Goal: Transaction & Acquisition: Purchase product/service

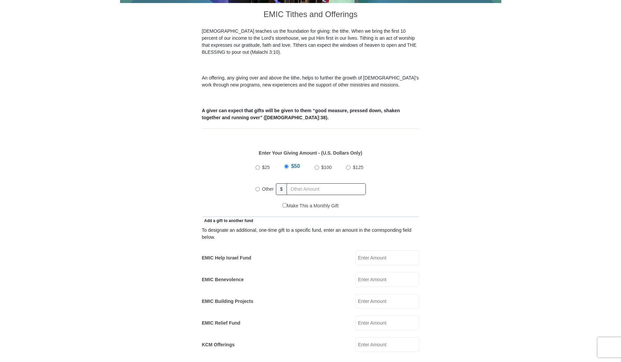
scroll to position [201, 0]
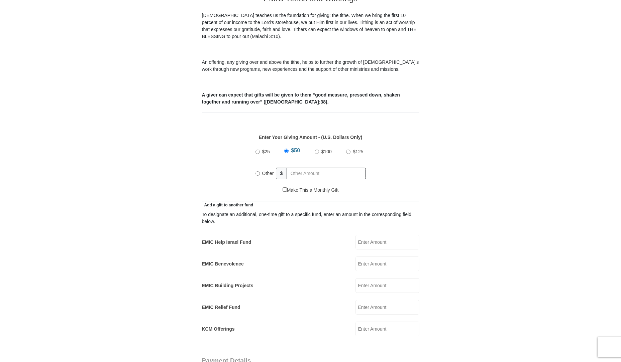
click at [364, 236] on input "EMIC Help Israel Fund" at bounding box center [387, 242] width 64 height 15
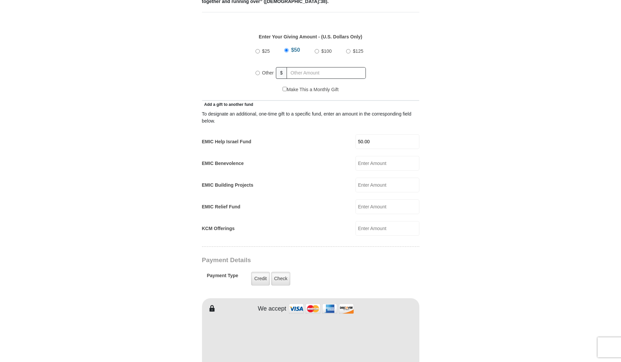
scroll to position [368, 0]
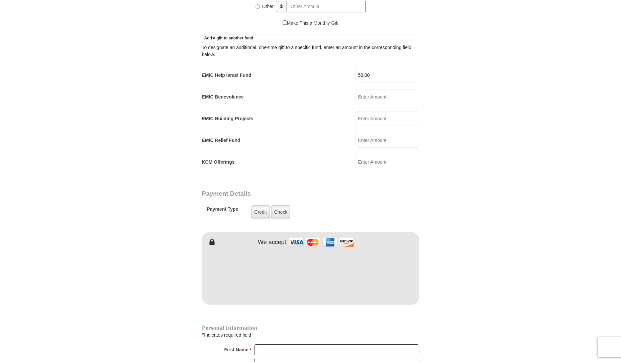
type input "50.00"
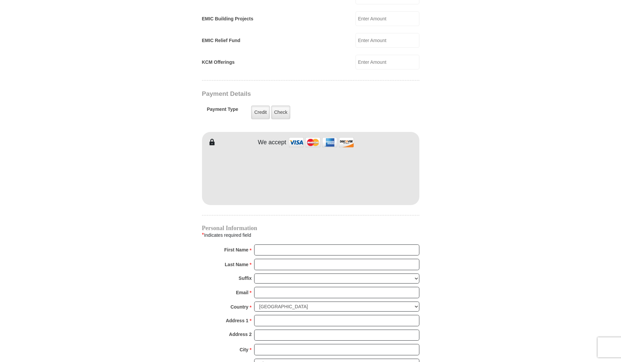
scroll to position [468, 0]
click at [281, 244] on input "First Name *" at bounding box center [336, 249] width 165 height 11
type input "[PERSON_NAME]"
type input "West"
type input "[EMAIL_ADDRESS][DOMAIN_NAME]"
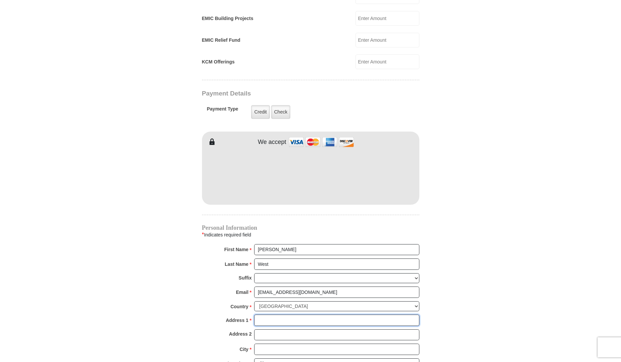
type input "[STREET_ADDRESS]"
type input "Fontana"
select select "CA"
type input "92335"
type input "8177572296"
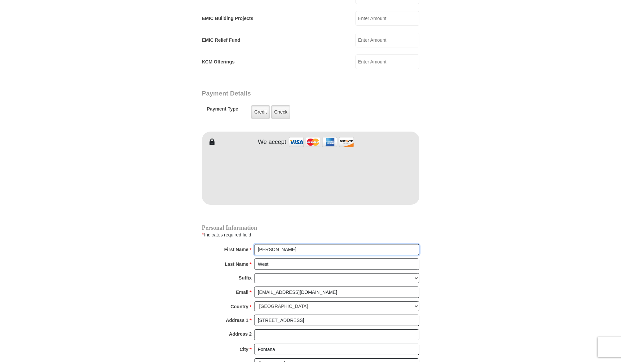
radio input "true"
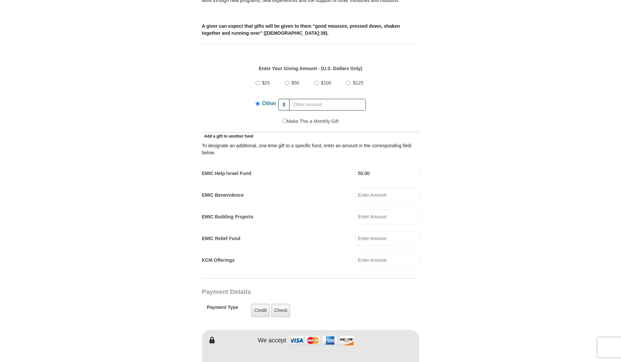
scroll to position [267, 0]
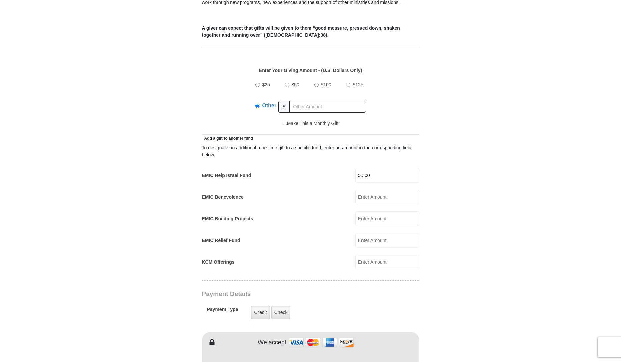
click at [287, 83] on input "$50" at bounding box center [287, 85] width 4 height 4
radio input "true"
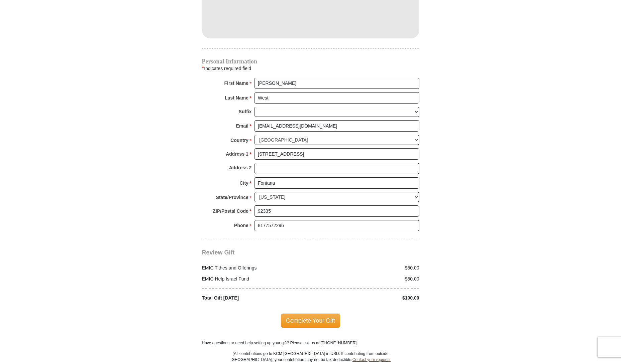
scroll to position [635, 0]
click at [314, 313] on span "Complete Your Gift" at bounding box center [310, 320] width 59 height 14
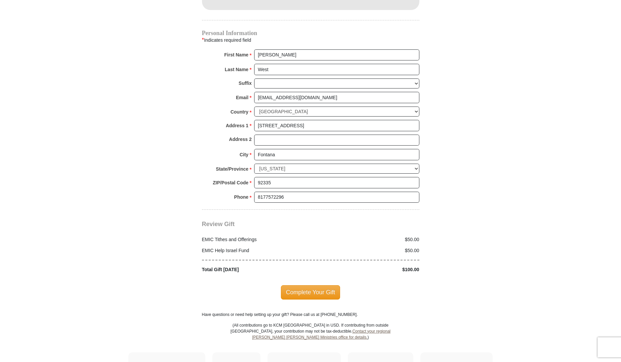
scroll to position [713, 0]
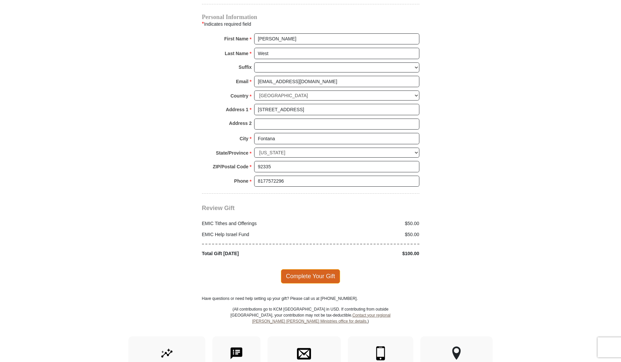
click at [319, 269] on span "Complete Your Gift" at bounding box center [310, 276] width 59 height 14
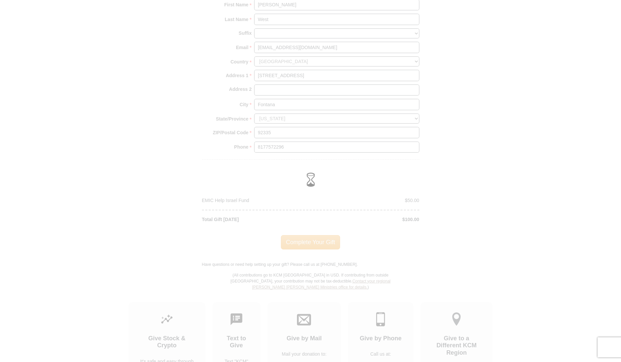
scroll to position [679, 0]
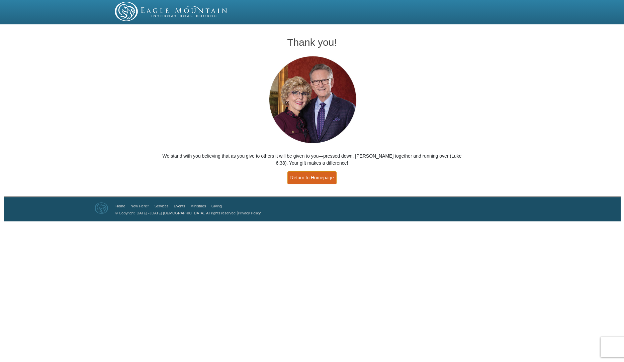
click at [319, 179] on link "Return to Homepage" at bounding box center [311, 178] width 49 height 13
